Goal: Communication & Community: Answer question/provide support

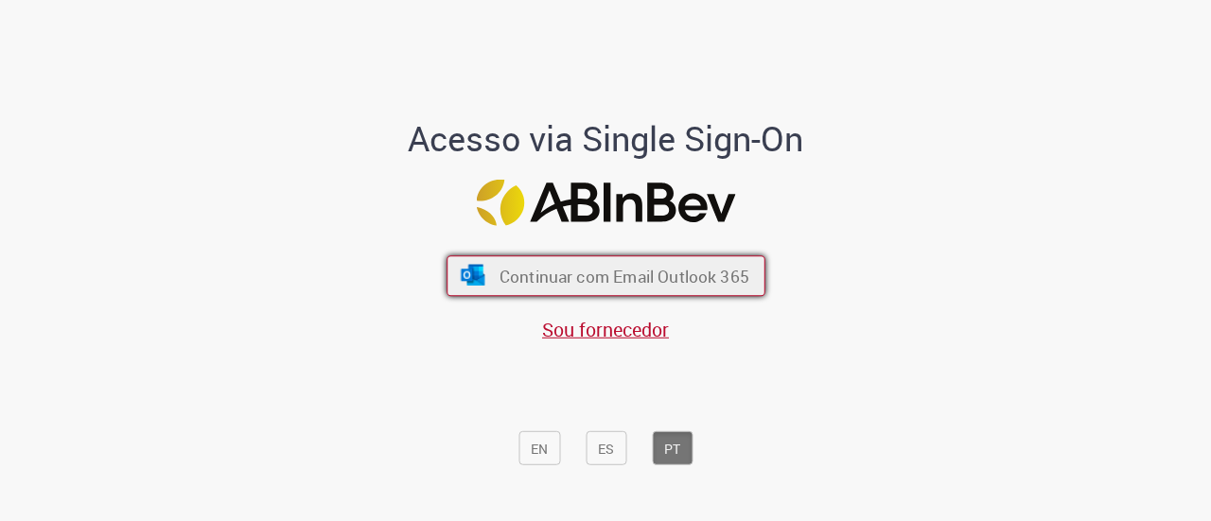
click at [522, 267] on font "Continuar com Email Outlook 365" at bounding box center [624, 277] width 250 height 22
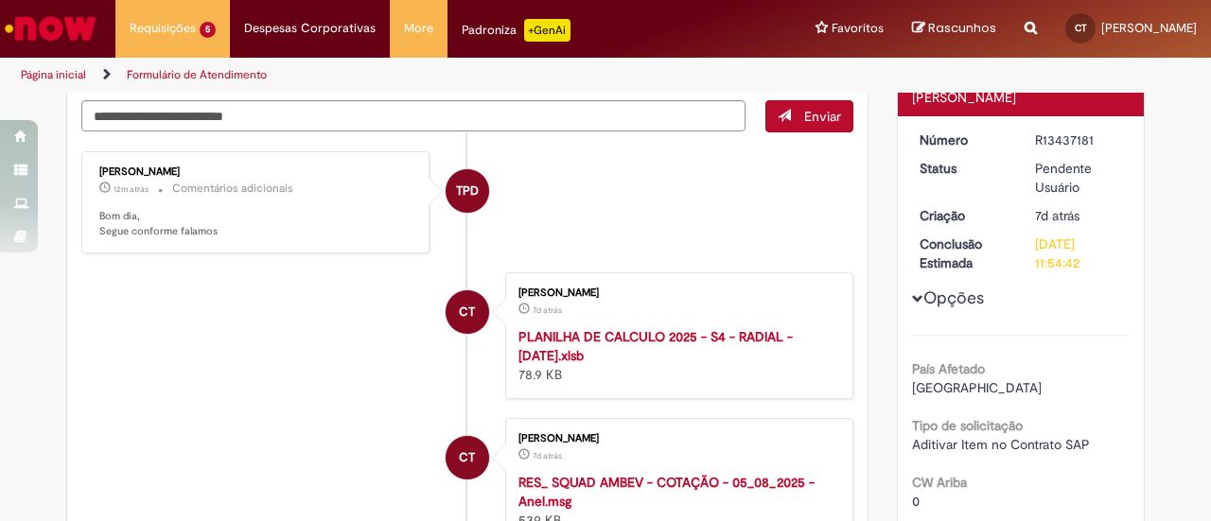
scroll to position [106, 0]
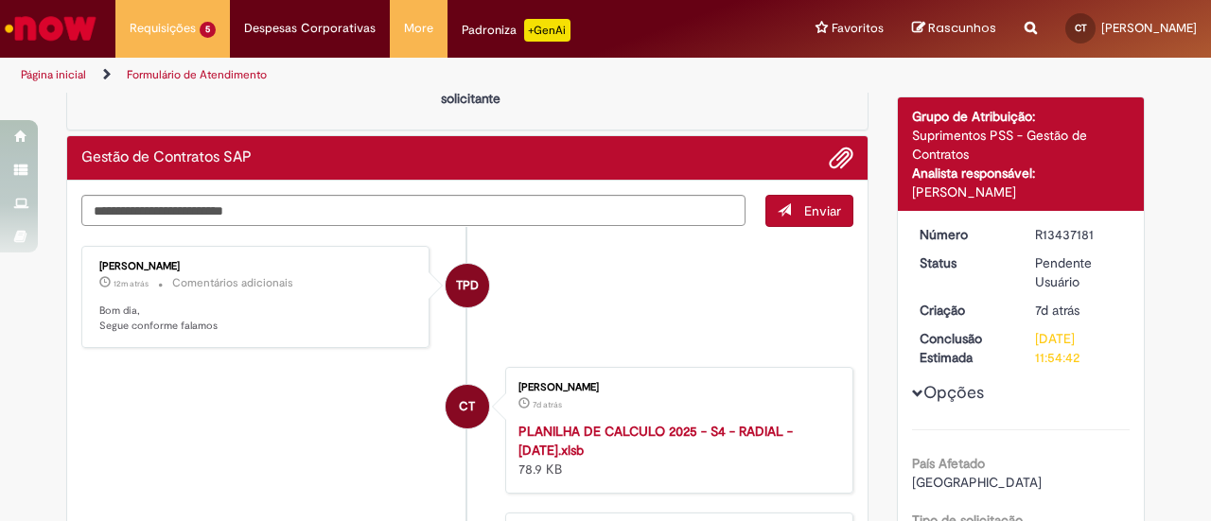
drag, startPoint x: 1030, startPoint y: 234, endPoint x: 1088, endPoint y: 232, distance: 58.7
click at [1088, 232] on div "R13437181" at bounding box center [1079, 234] width 88 height 19
copy div "R13437181"
click at [378, 214] on textarea "Digite sua mensagem aqui..." at bounding box center [413, 210] width 664 height 31
click at [817, 211] on span "Enviar" at bounding box center [822, 211] width 37 height 17
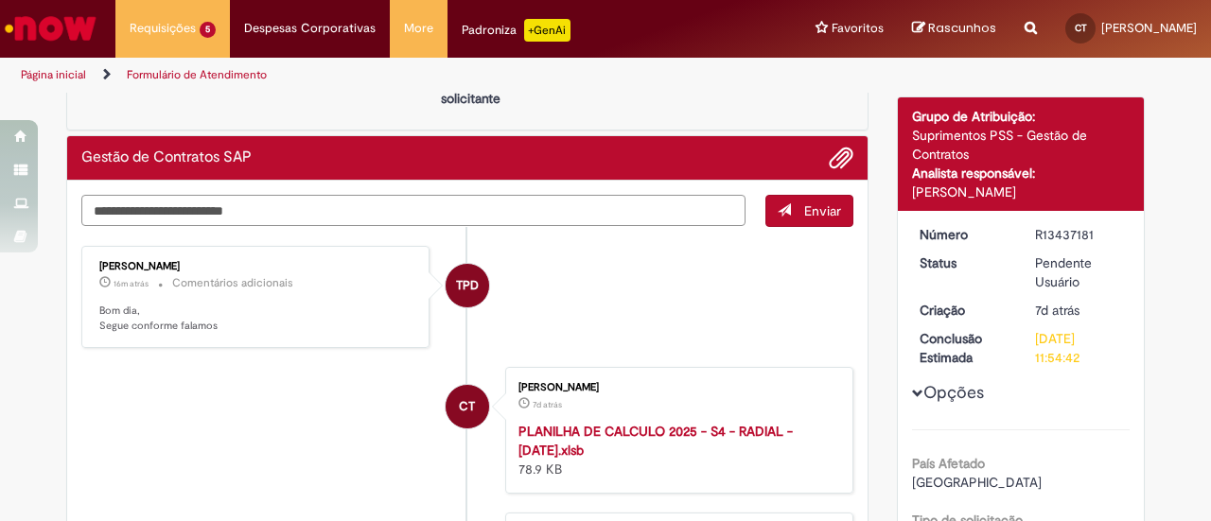
click at [426, 207] on textarea "Digite sua mensagem aqui..." at bounding box center [413, 210] width 664 height 31
type textarea "*"
type textarea "**********"
click at [810, 213] on span "Enviar" at bounding box center [822, 211] width 37 height 17
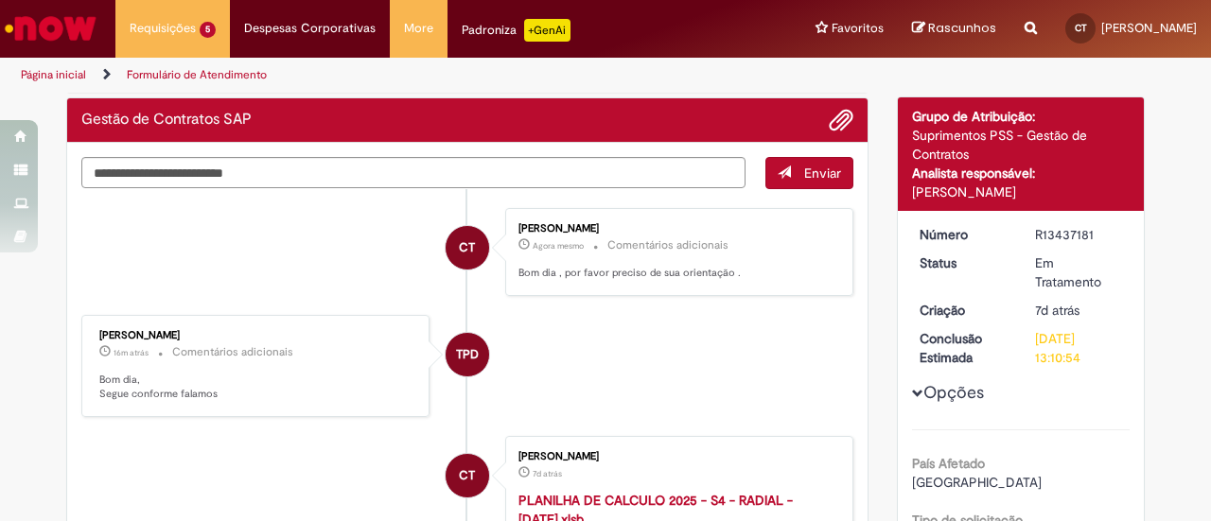
scroll to position [0, 0]
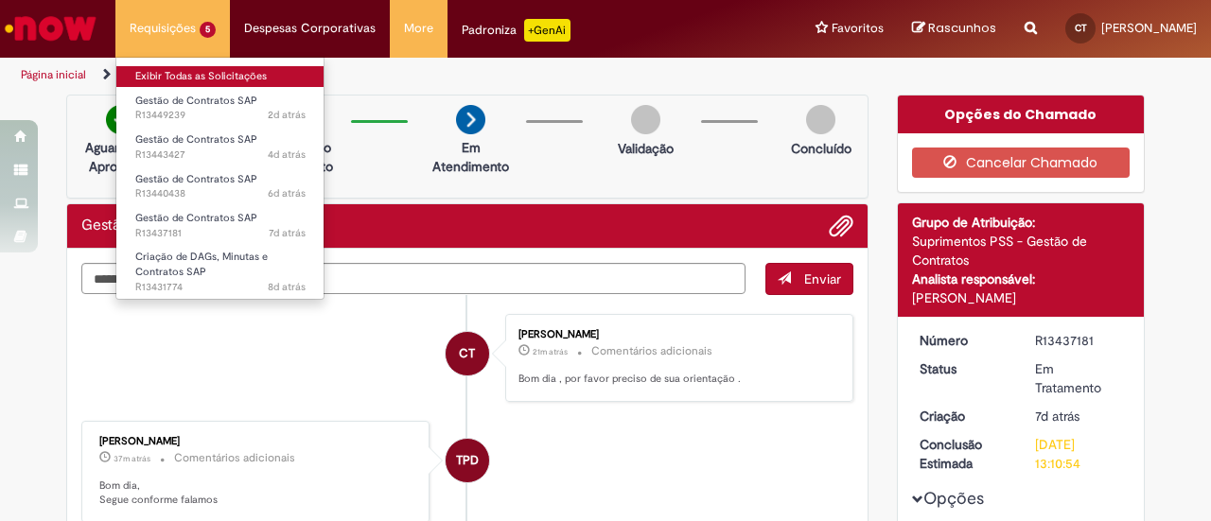
click at [145, 71] on link "Exibir Todas as Solicitações" at bounding box center [220, 76] width 208 height 21
